Goal: Task Accomplishment & Management: Manage account settings

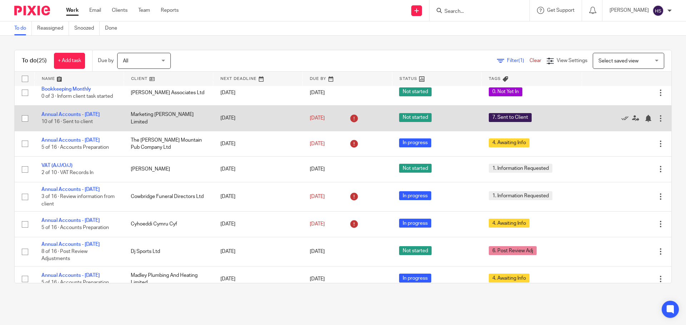
scroll to position [214, 0]
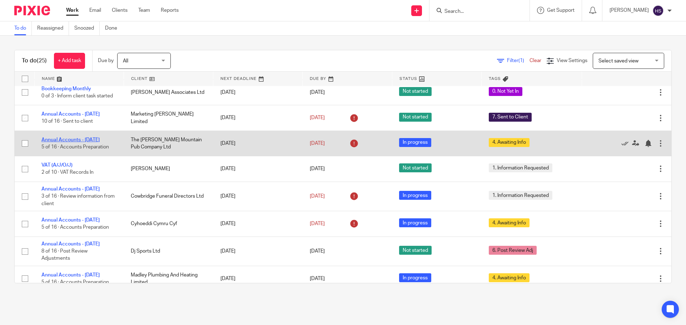
click at [77, 142] on link "Annual Accounts - [DATE]" at bounding box center [70, 139] width 58 height 5
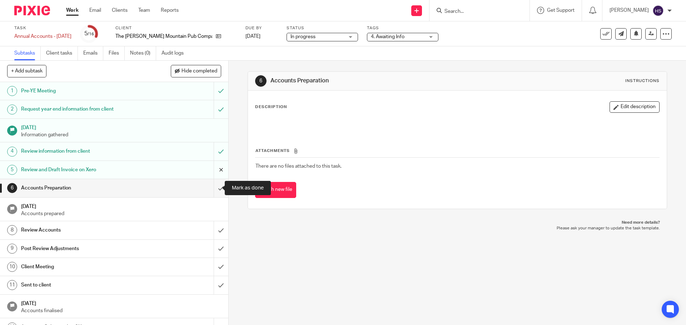
drag, startPoint x: 210, startPoint y: 187, endPoint x: 215, endPoint y: 177, distance: 11.2
click at [211, 186] on input "submit" at bounding box center [114, 188] width 228 height 18
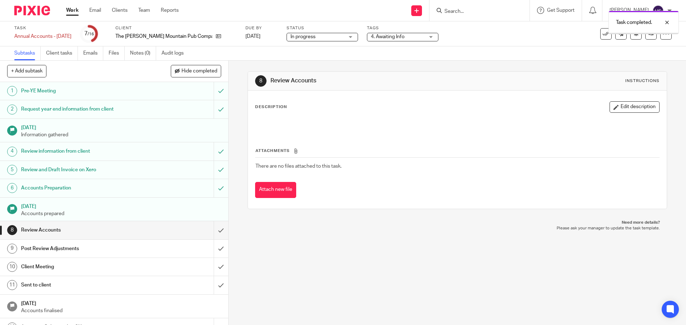
click at [385, 35] on span "4. Awaiting Info" at bounding box center [388, 36] width 34 height 5
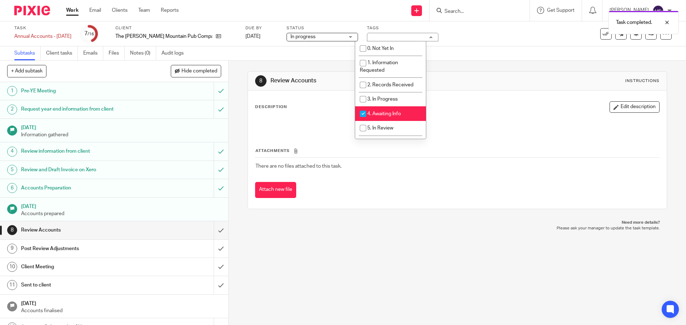
drag, startPoint x: 376, startPoint y: 116, endPoint x: 376, endPoint y: 127, distance: 11.1
click at [376, 116] on li "4. Awaiting Info" at bounding box center [390, 113] width 71 height 15
checkbox input "false"
click at [377, 129] on span "5. In Review" at bounding box center [380, 128] width 26 height 5
checkbox input "true"
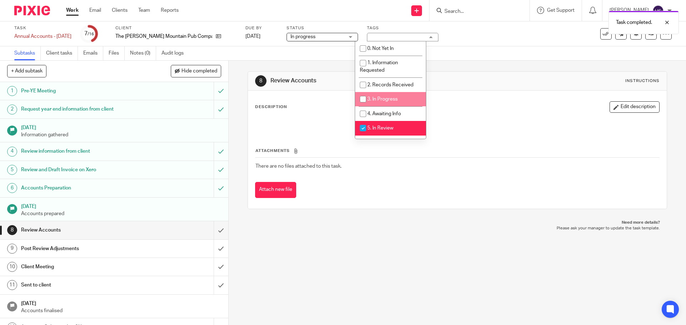
drag, startPoint x: 497, startPoint y: 53, endPoint x: 503, endPoint y: 52, distance: 5.9
click at [501, 52] on div "Subtasks Client tasks Emails Files Notes (0) Audit logs" at bounding box center [343, 53] width 686 height 14
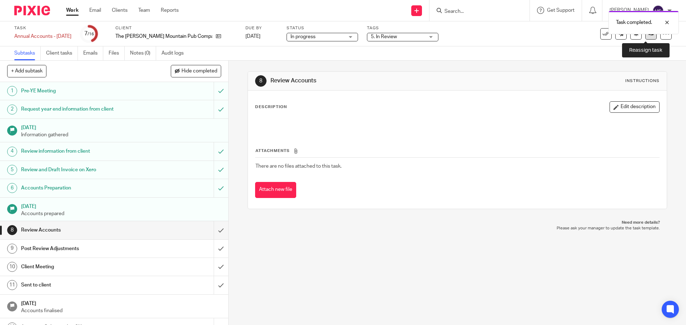
click at [646, 38] on link at bounding box center [650, 33] width 11 height 11
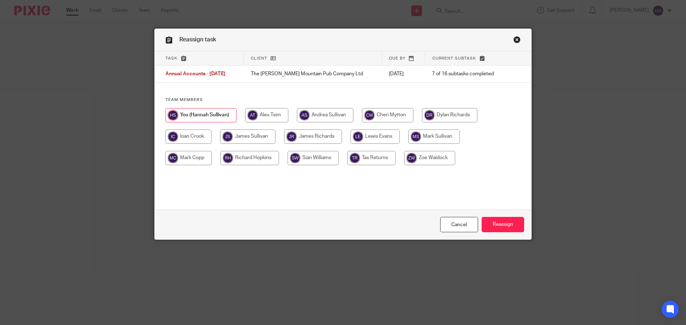
drag, startPoint x: 259, startPoint y: 131, endPoint x: 327, endPoint y: 144, distance: 68.8
click at [259, 131] on input "radio" at bounding box center [247, 137] width 55 height 14
radio input "true"
click at [505, 224] on input "Reassign" at bounding box center [502, 224] width 42 height 15
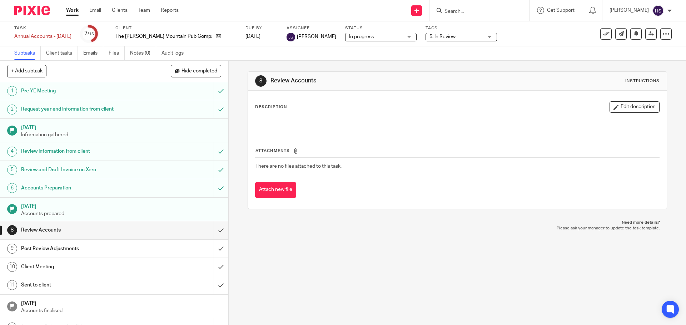
click at [25, 11] on img at bounding box center [32, 11] width 36 height 10
